Goal: Information Seeking & Learning: Learn about a topic

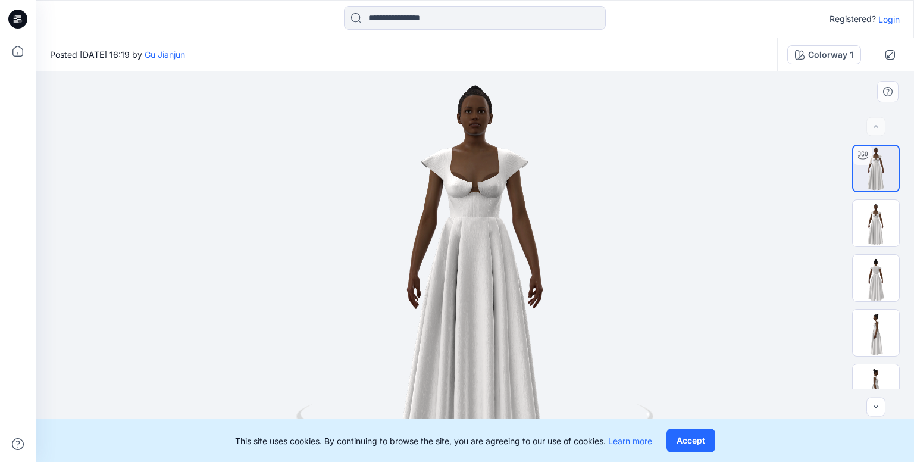
drag, startPoint x: 567, startPoint y: 305, endPoint x: 550, endPoint y: 212, distance: 94.3
click at [550, 212] on div at bounding box center [475, 266] width 879 height 390
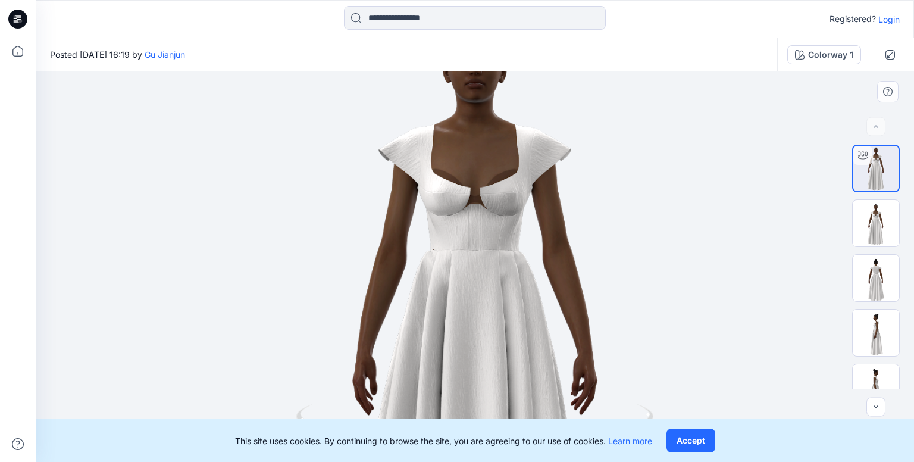
drag, startPoint x: 506, startPoint y: 150, endPoint x: 502, endPoint y: 246, distance: 95.9
click at [502, 246] on img at bounding box center [475, 339] width 704 height 704
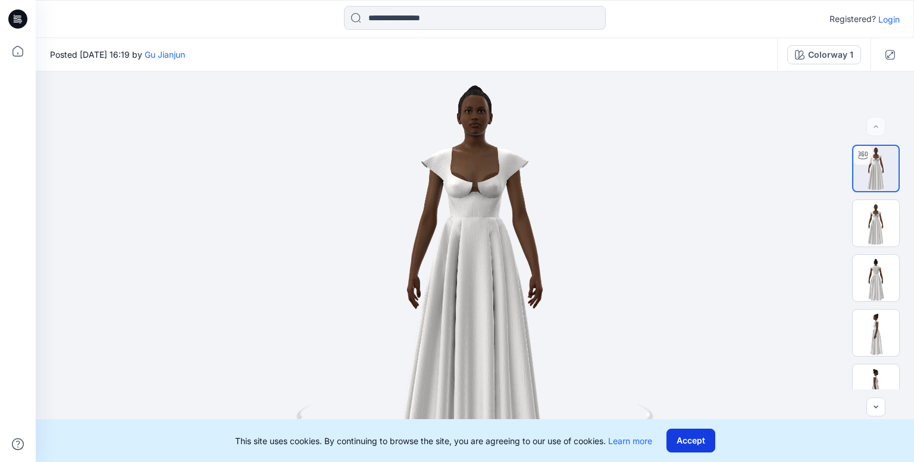
click at [693, 437] on button "Accept" at bounding box center [691, 441] width 49 height 24
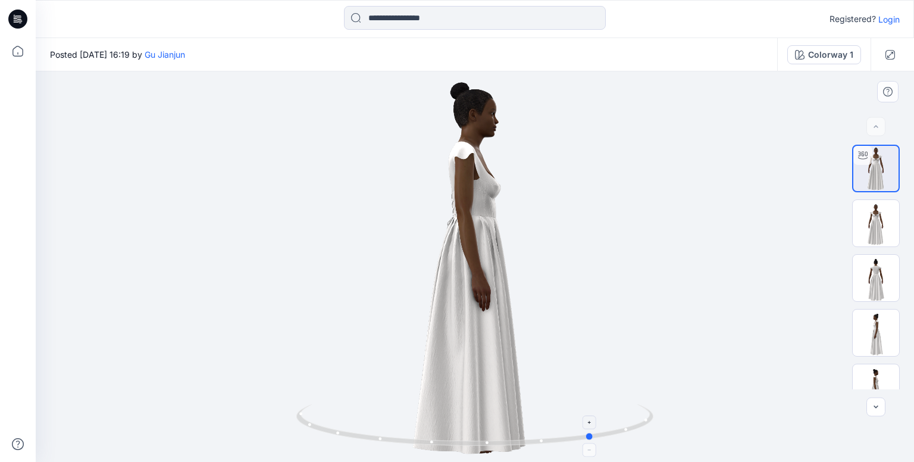
drag, startPoint x: 467, startPoint y: 450, endPoint x: 607, endPoint y: 431, distance: 141.2
click at [607, 431] on div at bounding box center [475, 266] width 879 height 390
click at [554, 443] on icon at bounding box center [476, 426] width 360 height 45
click at [543, 439] on icon at bounding box center [476, 426] width 360 height 45
click at [490, 443] on icon at bounding box center [476, 426] width 360 height 45
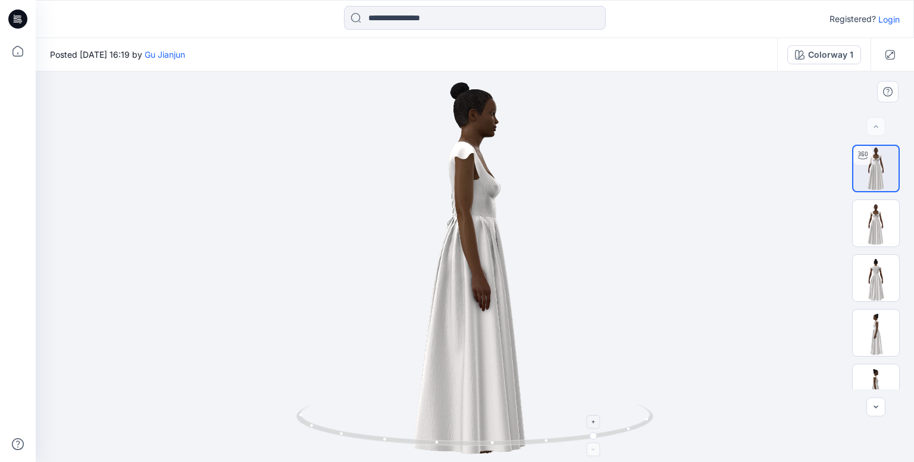
click at [598, 420] on icon at bounding box center [594, 421] width 7 height 7
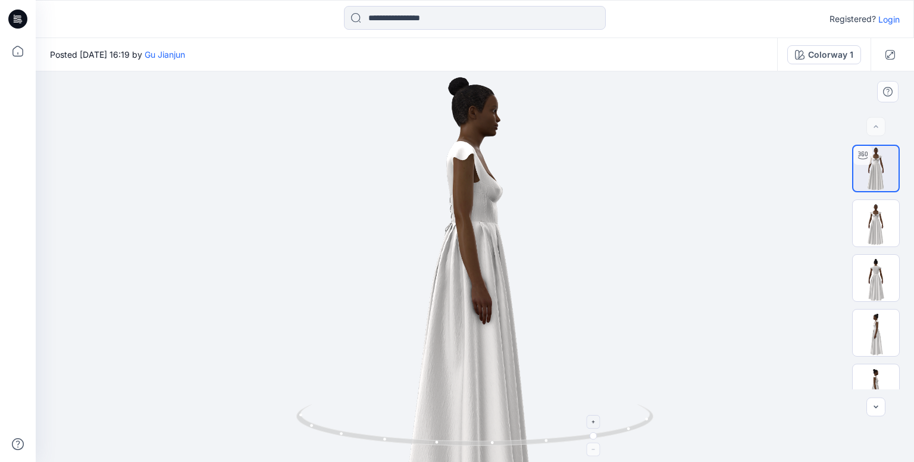
click at [598, 420] on icon at bounding box center [594, 421] width 7 height 7
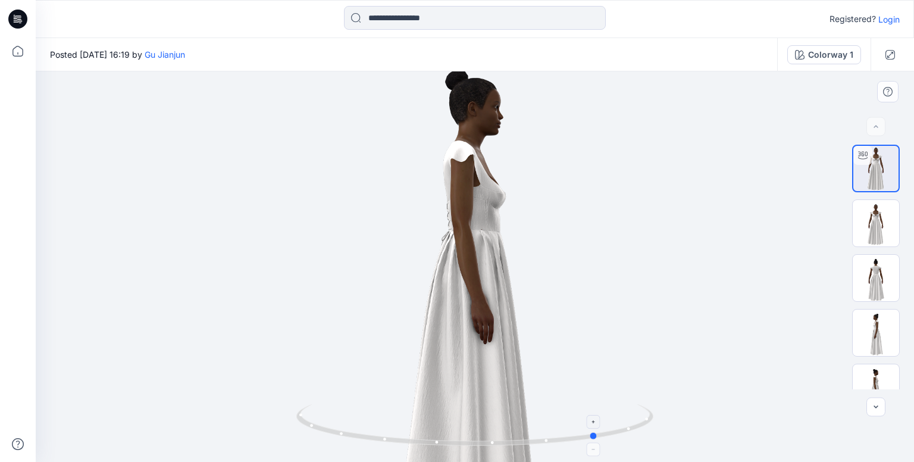
click at [492, 441] on icon at bounding box center [476, 426] width 360 height 45
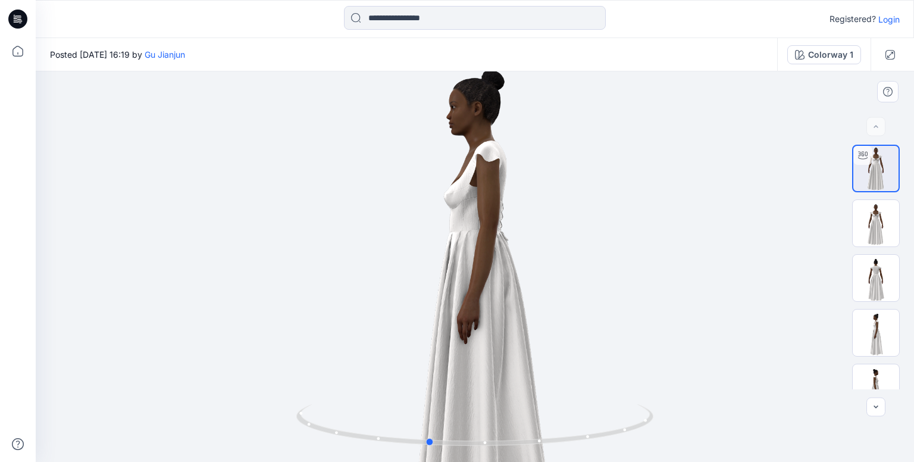
drag, startPoint x: 484, startPoint y: 423, endPoint x: 681, endPoint y: 408, distance: 197.6
click at [681, 408] on div at bounding box center [475, 266] width 879 height 390
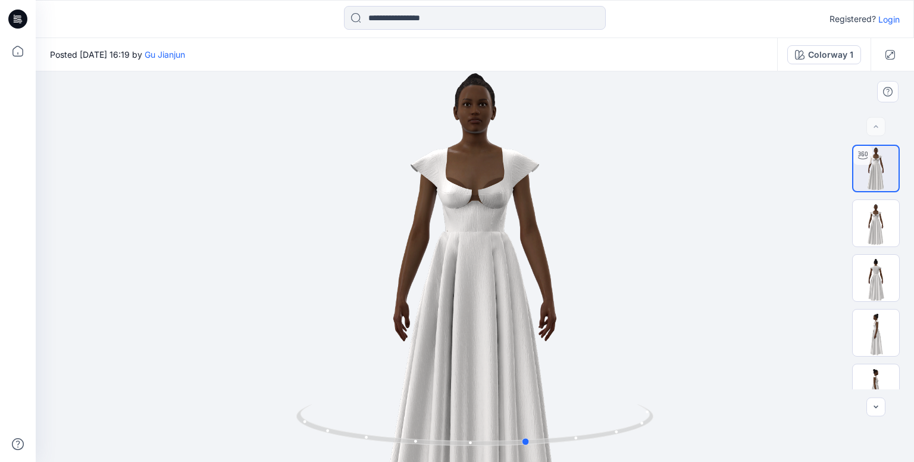
drag, startPoint x: 460, startPoint y: 410, endPoint x: 604, endPoint y: 396, distance: 145.3
click at [601, 396] on div at bounding box center [475, 266] width 879 height 390
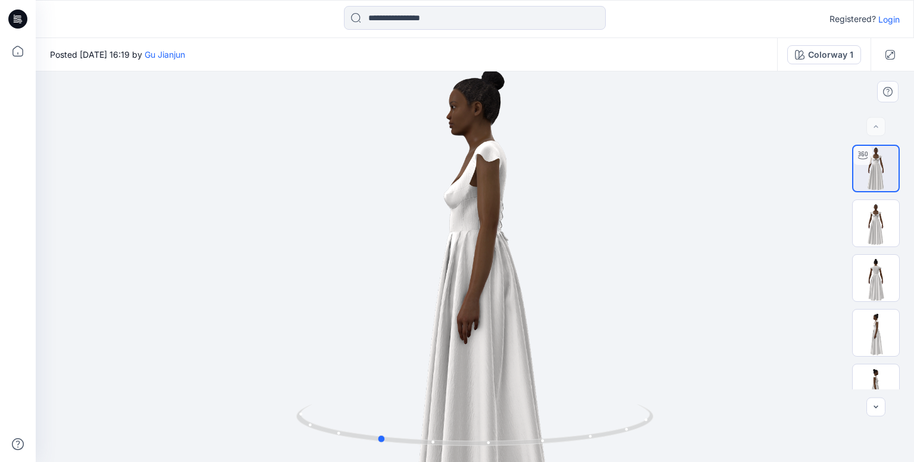
drag, startPoint x: 488, startPoint y: 446, endPoint x: 666, endPoint y: 415, distance: 181.3
click at [661, 415] on div at bounding box center [475, 266] width 879 height 390
click at [560, 375] on img at bounding box center [474, 291] width 468 height 468
click at [870, 281] on img at bounding box center [876, 278] width 46 height 46
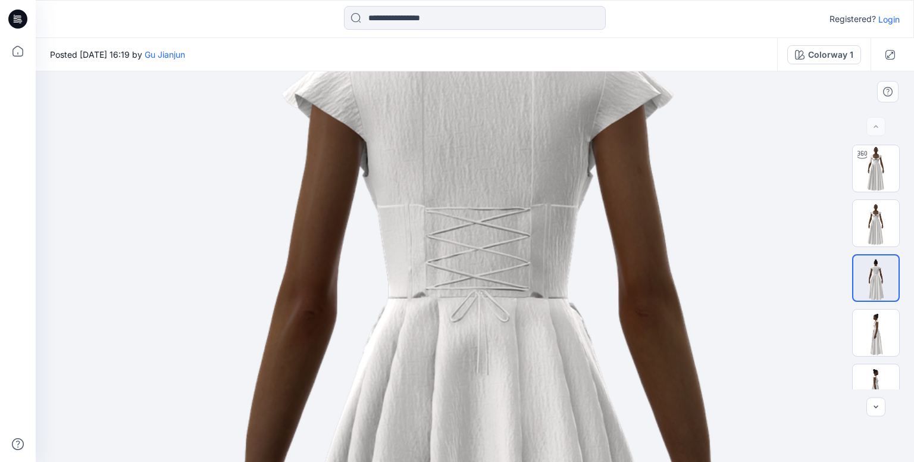
drag, startPoint x: 514, startPoint y: 191, endPoint x: 517, endPoint y: 350, distance: 159.0
click at [517, 364] on img at bounding box center [478, 430] width 1055 height 1539
